Goal: Transaction & Acquisition: Purchase product/service

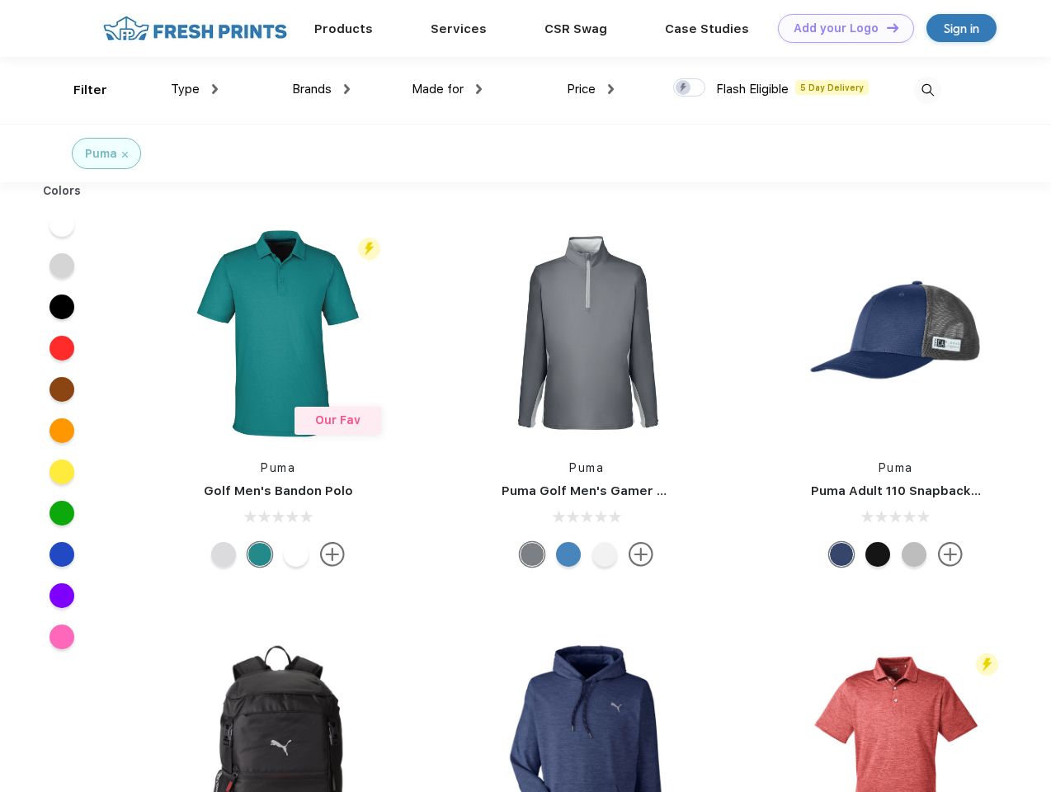
click at [840, 28] on link "Add your Logo Design Tool" at bounding box center [846, 28] width 136 height 29
click at [0, 0] on div "Design Tool" at bounding box center [0, 0] width 0 height 0
click at [885, 27] on link "Add your Logo Design Tool" at bounding box center [846, 28] width 136 height 29
click at [79, 90] on div "Filter" at bounding box center [90, 90] width 34 height 19
click at [195, 89] on span "Type" at bounding box center [185, 89] width 29 height 15
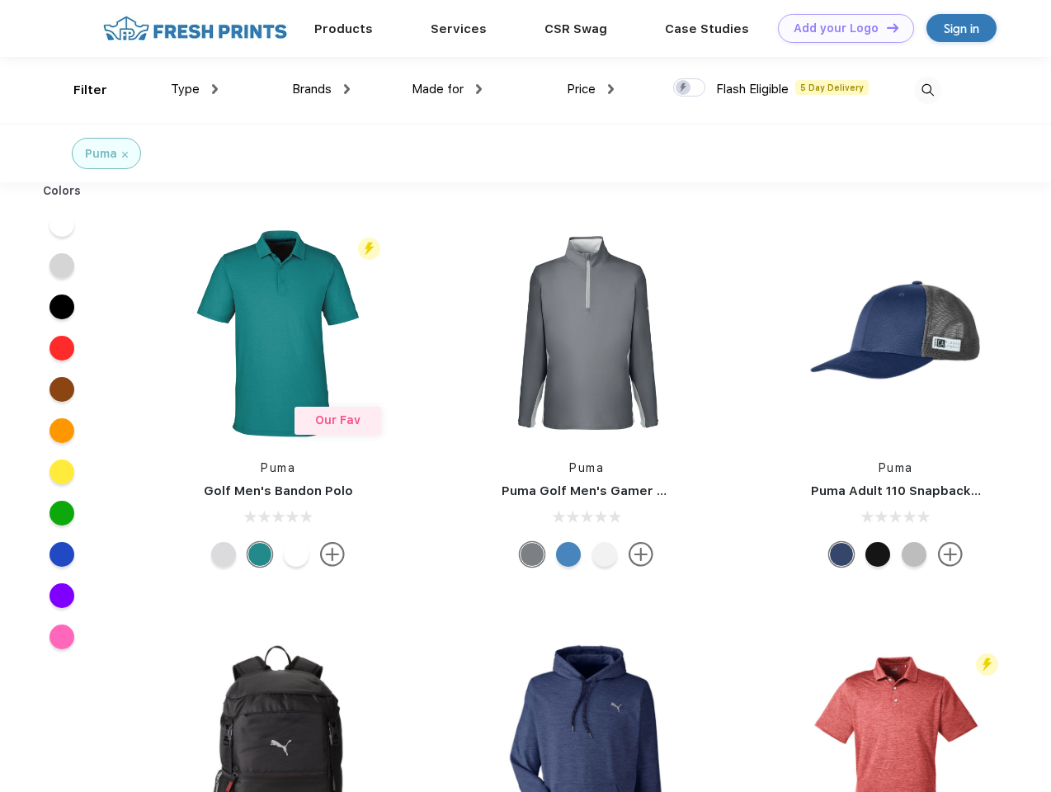
click at [321, 89] on span "Brands" at bounding box center [312, 89] width 40 height 15
click at [447, 89] on span "Made for" at bounding box center [438, 89] width 52 height 15
click at [590, 89] on span "Price" at bounding box center [581, 89] width 29 height 15
click at [689, 88] on div at bounding box center [689, 87] width 32 height 18
click at [684, 88] on input "checkbox" at bounding box center [678, 83] width 11 height 11
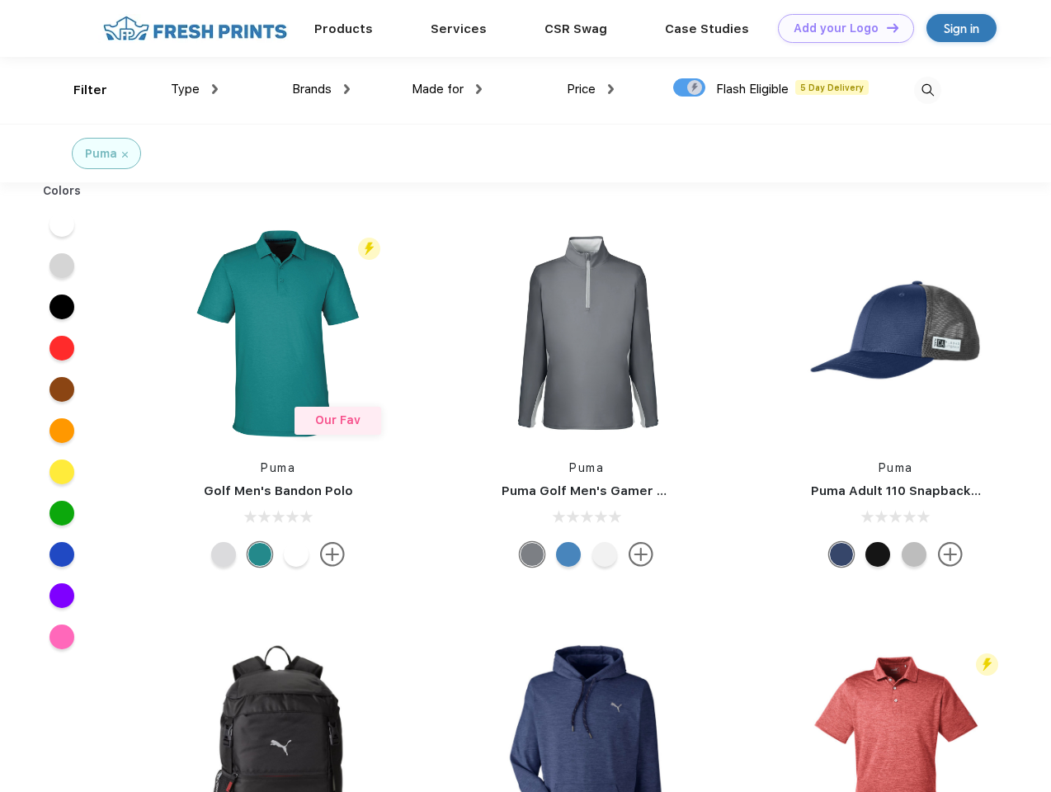
click at [927, 90] on img at bounding box center [927, 90] width 27 height 27
